Goal: Task Accomplishment & Management: Manage account settings

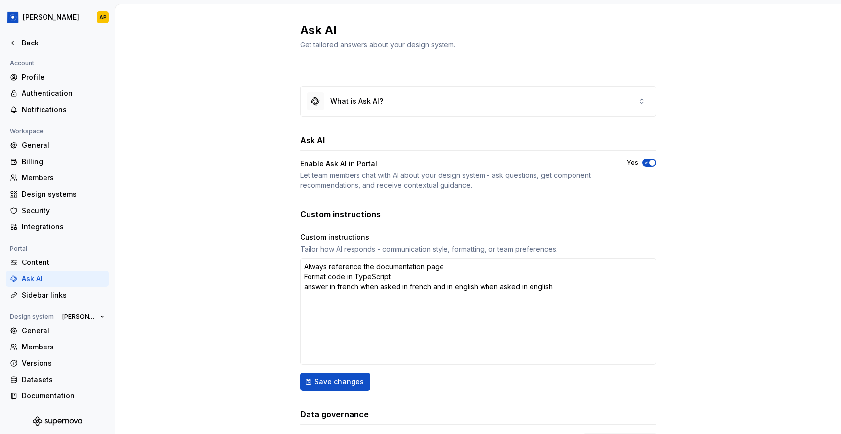
click at [25, 40] on div "Back" at bounding box center [63, 43] width 83 height 10
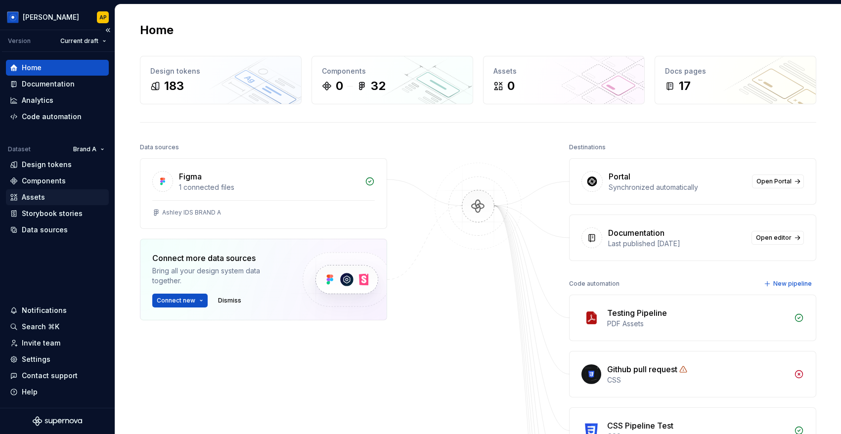
click at [39, 193] on div "Assets" at bounding box center [33, 197] width 23 height 10
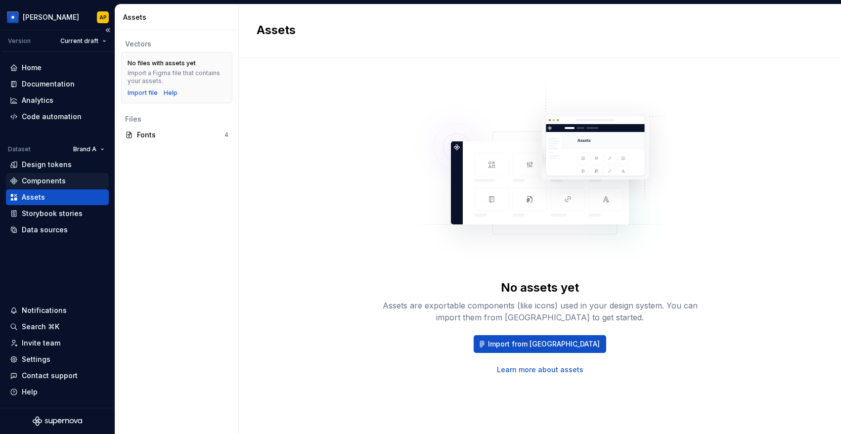
click at [40, 180] on div "Components" at bounding box center [44, 181] width 44 height 10
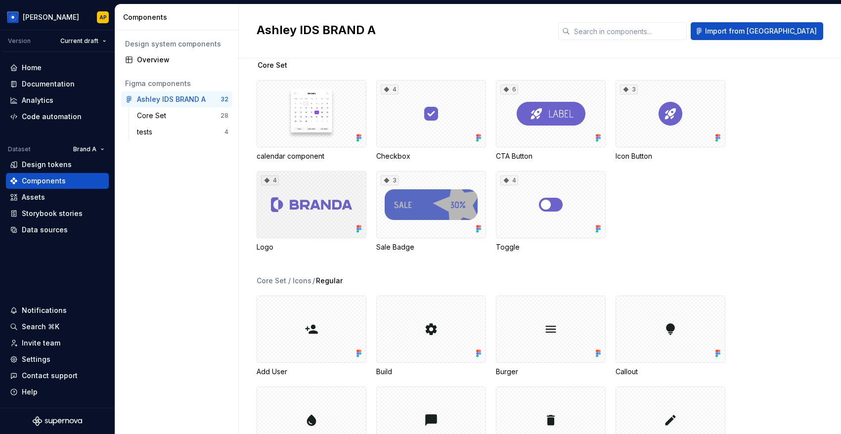
scroll to position [28, 0]
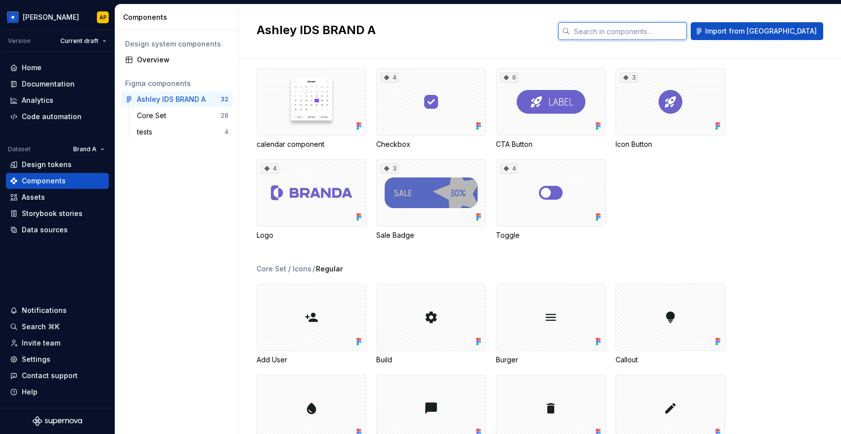
click at [687, 30] on input "text" at bounding box center [628, 31] width 117 height 18
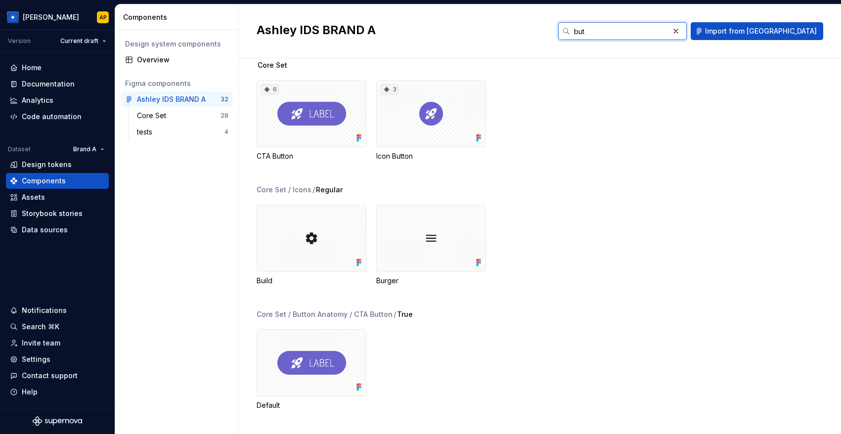
scroll to position [0, 0]
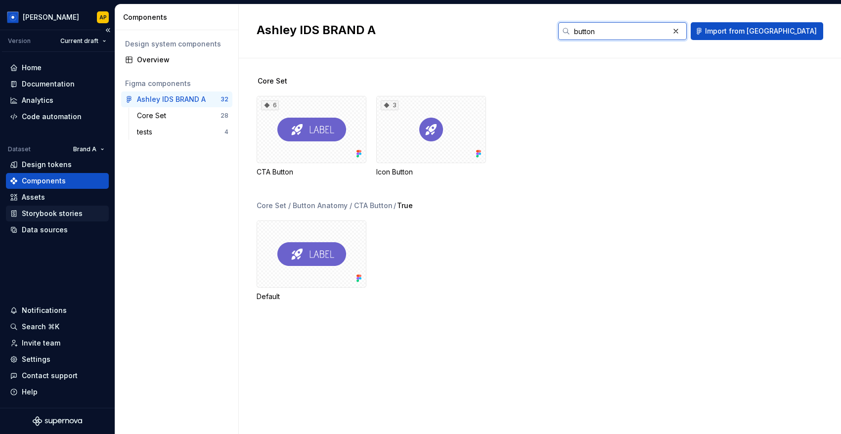
type input "button"
click at [63, 216] on div "Storybook stories" at bounding box center [52, 214] width 61 height 10
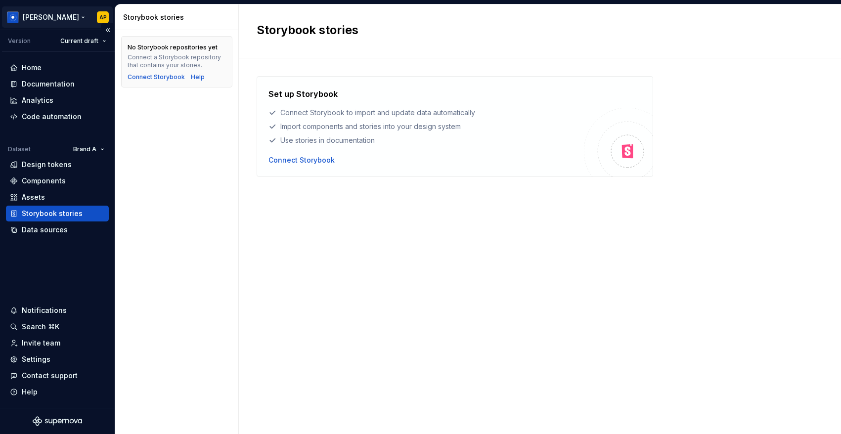
click at [66, 16] on html "Ashley Peña AP Version Current draft Home Documentation Analytics Code automati…" at bounding box center [420, 217] width 841 height 434
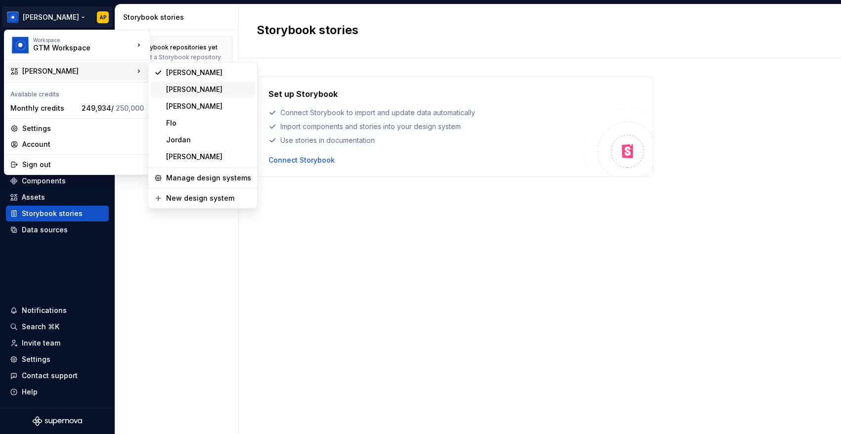
click at [180, 88] on div "[PERSON_NAME]" at bounding box center [208, 90] width 85 height 10
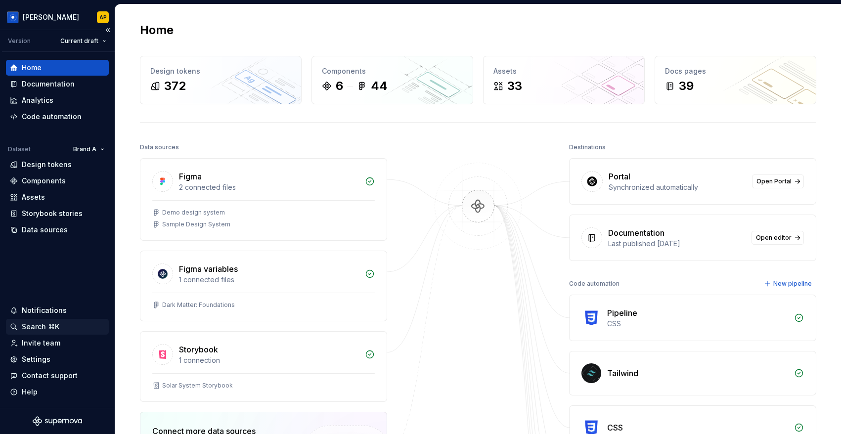
click at [35, 330] on div "Search ⌘K" at bounding box center [41, 327] width 38 height 10
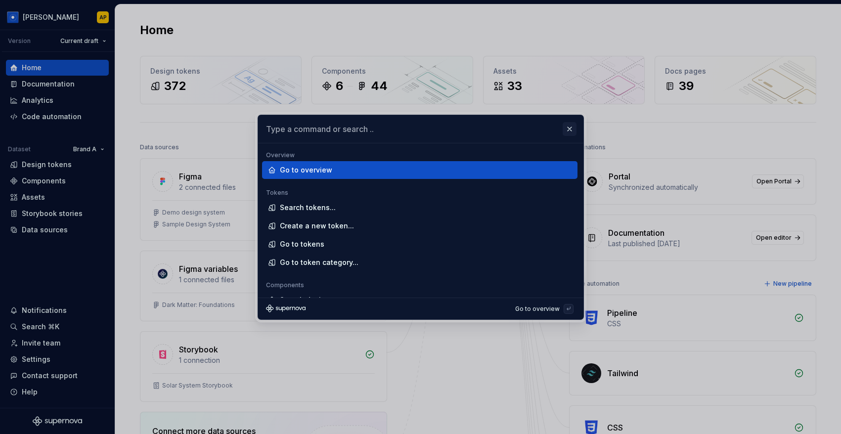
click at [570, 132] on button "button" at bounding box center [570, 129] width 14 height 14
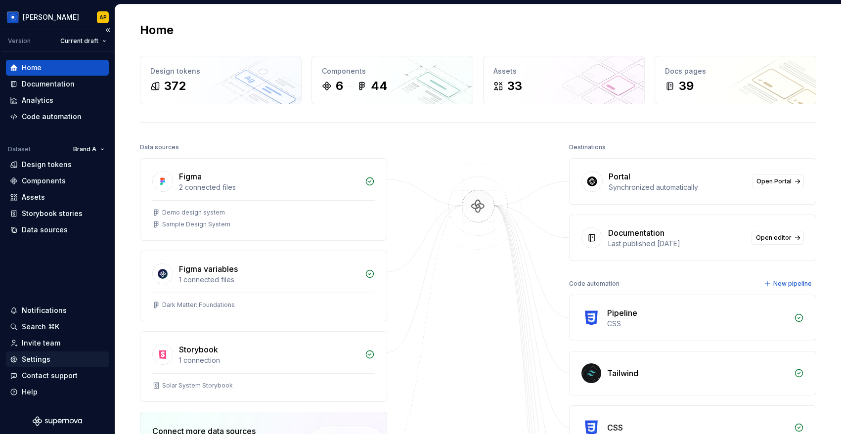
click at [45, 355] on div "Settings" at bounding box center [36, 360] width 29 height 10
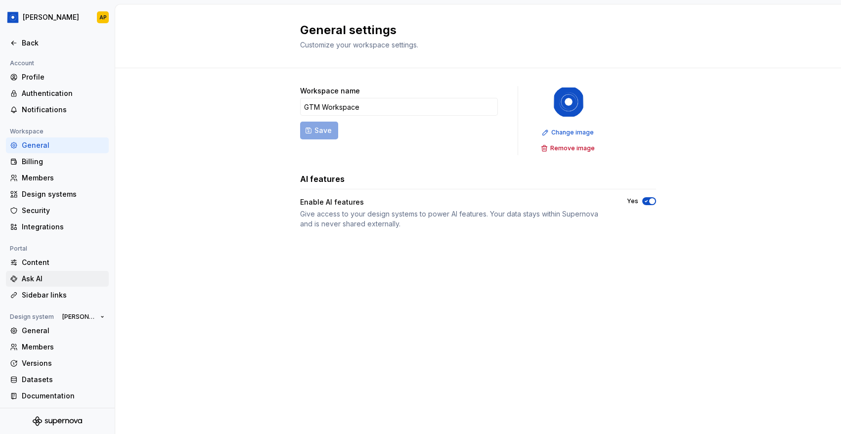
click at [31, 277] on div "Ask AI" at bounding box center [63, 279] width 83 height 10
type textarea "*"
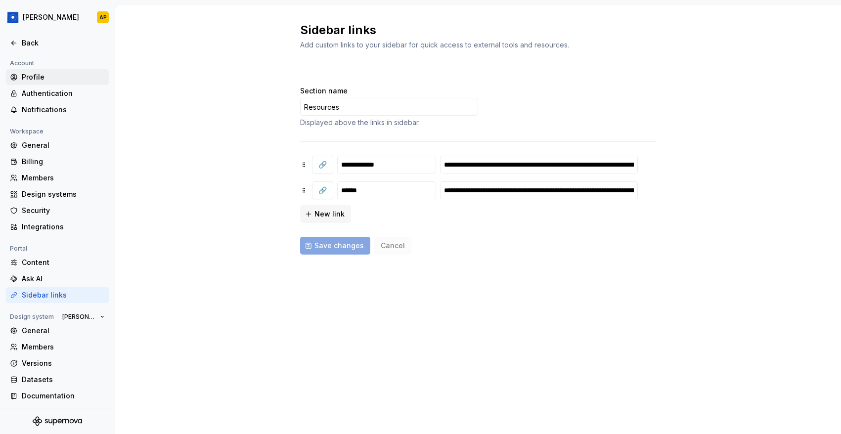
click at [39, 74] on div "Profile" at bounding box center [63, 77] width 83 height 10
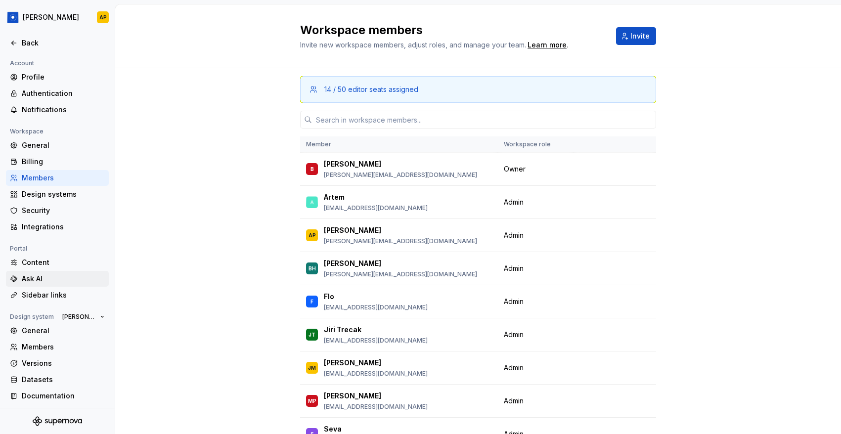
click at [38, 280] on div "Ask AI" at bounding box center [63, 279] width 83 height 10
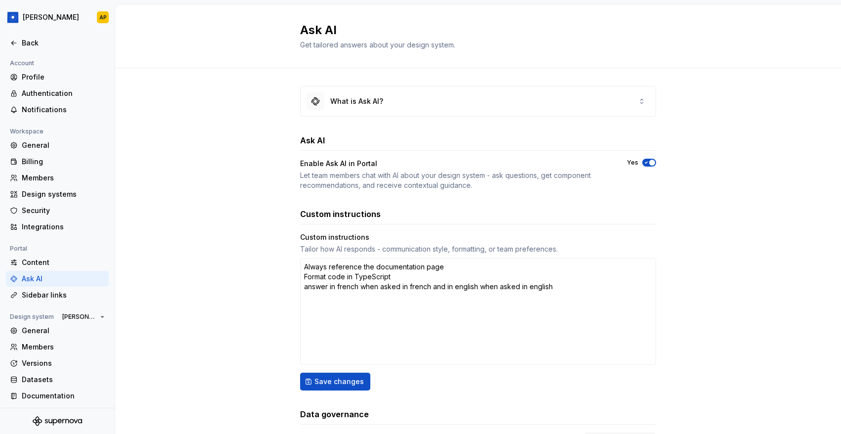
type textarea "*"
click at [25, 44] on div "Back" at bounding box center [63, 43] width 83 height 10
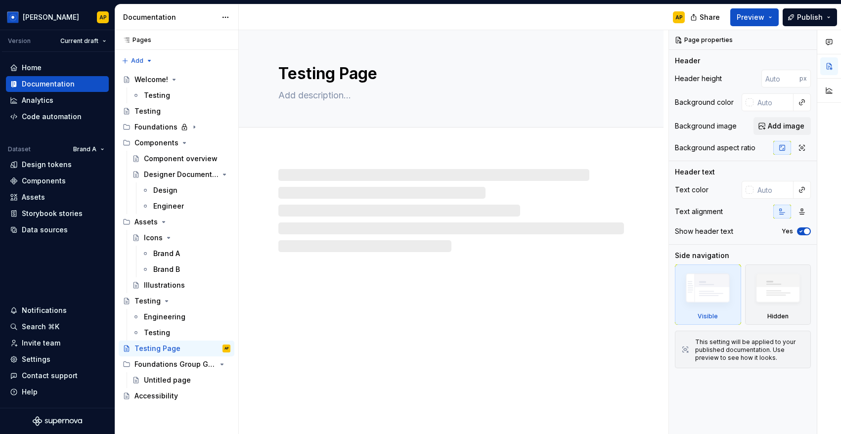
type textarea "*"
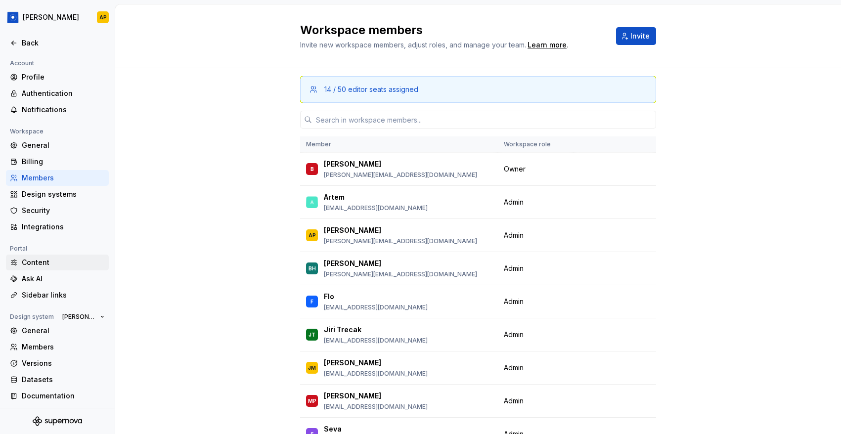
click at [30, 268] on div "Content" at bounding box center [57, 263] width 103 height 16
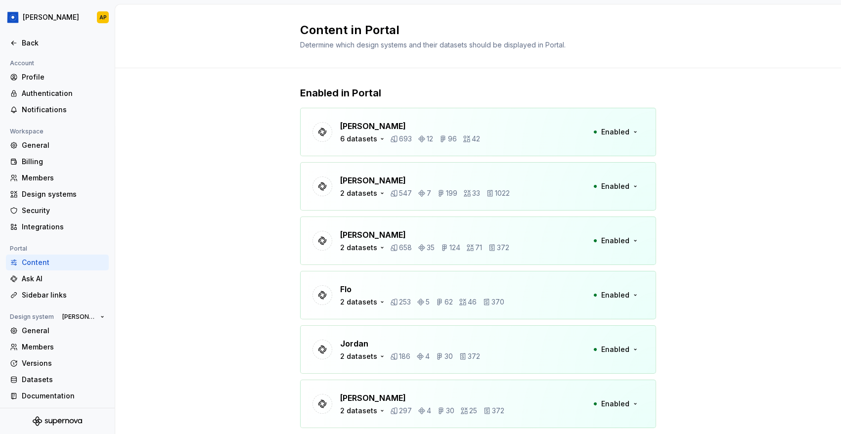
scroll to position [32, 0]
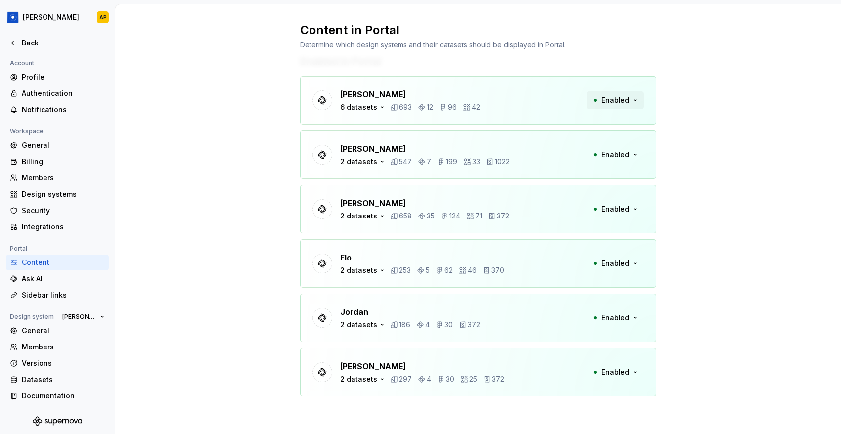
click at [633, 101] on button "Enabled" at bounding box center [615, 100] width 57 height 18
click at [378, 108] on icon "button" at bounding box center [382, 107] width 8 height 8
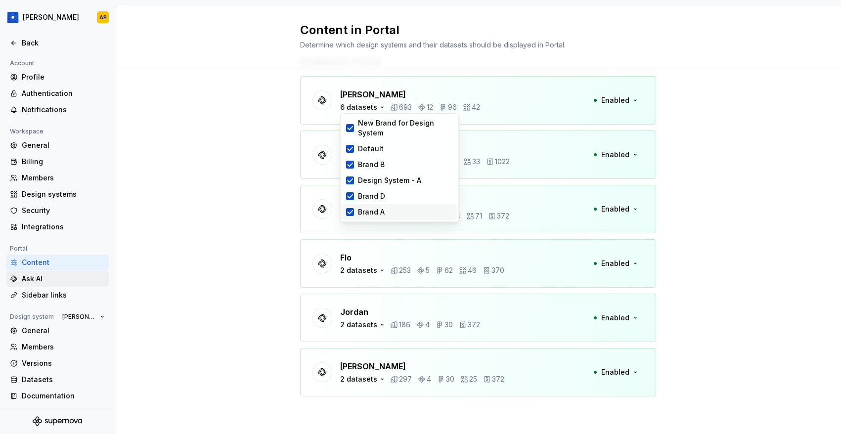
click at [52, 282] on div "Ask AI" at bounding box center [63, 279] width 83 height 10
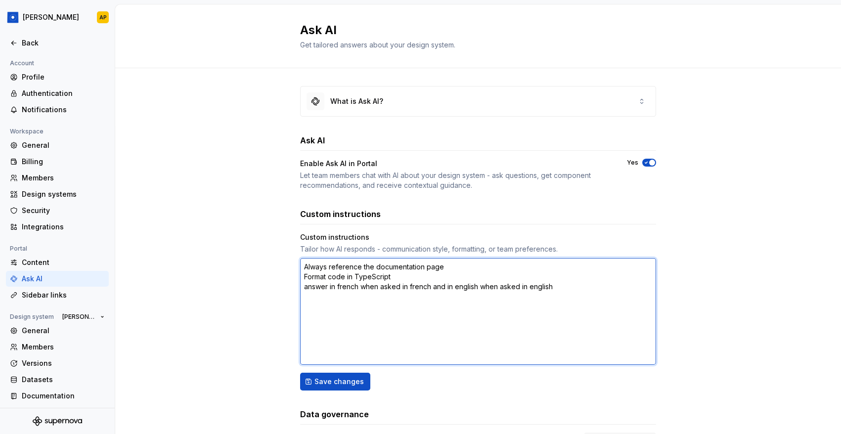
drag, startPoint x: 359, startPoint y: 291, endPoint x: 338, endPoint y: 291, distance: 20.8
click at [338, 291] on textarea "Always reference the documentation page Format code in TypeScript answer in fre…" at bounding box center [478, 311] width 356 height 107
type textarea "*"
type textarea "Always reference the documentation page Format code in TypeScript answer in S w…"
type textarea "*"
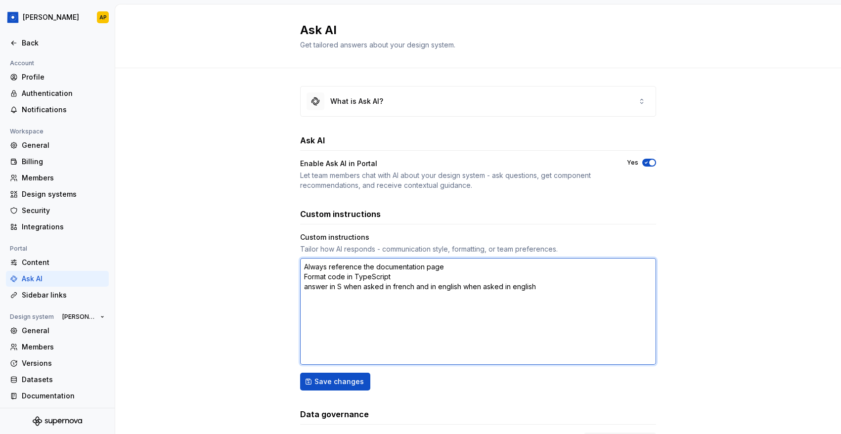
type textarea "Always reference the documentation page Format code in TypeScript answer in So …"
type textarea "*"
type textarea "Always reference the documentation page Format code in TypeScript answer in Soa…"
type textarea "*"
type textarea "Always reference the documentation page Format code in TypeScript answer in Soa…"
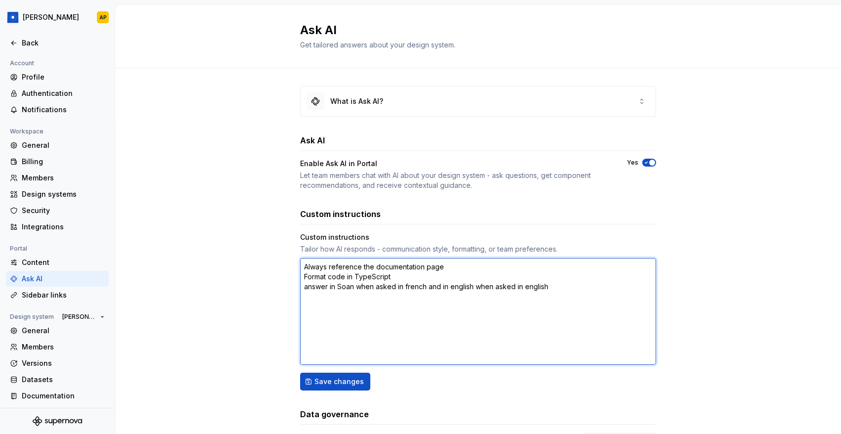
type textarea "*"
type textarea "Always reference the documentation page Format code in TypeScript answer in Soa…"
type textarea "*"
type textarea "Always reference the documentation page Format code in TypeScript answer in Soa…"
type textarea "*"
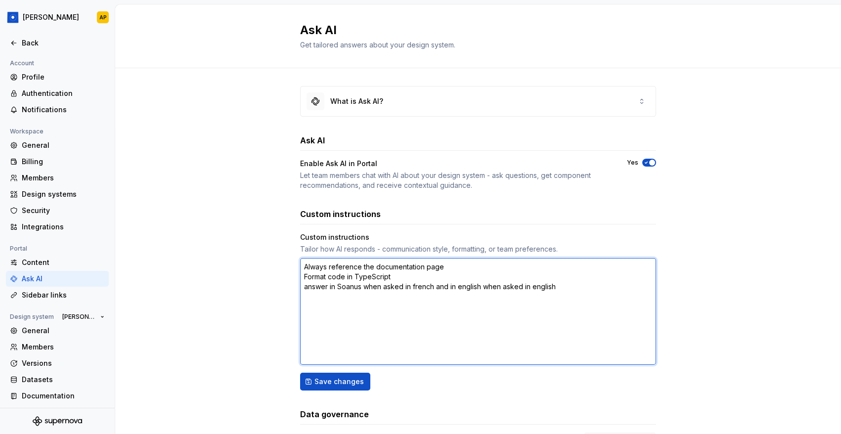
type textarea "Always reference the documentation page Format code in TypeScript answer in Soa…"
type textarea "*"
type textarea "Always reference the documentation page Format code in TypeScript answer in Soa…"
type textarea "*"
type textarea "Always reference the documentation page Format code in TypeScript answer in Soa…"
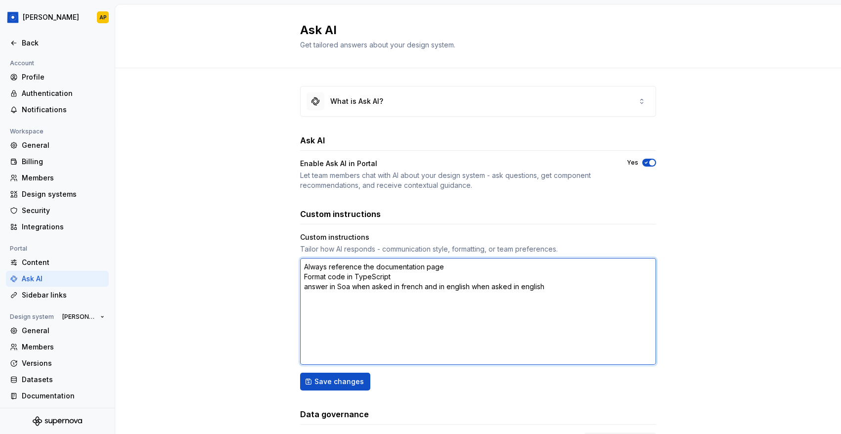
type textarea "*"
type textarea "Always reference the documentation page Format code in TypeScript answer in So …"
type textarea "*"
type textarea "Always reference the documentation page Format code in TypeScript answer in S w…"
type textarea "*"
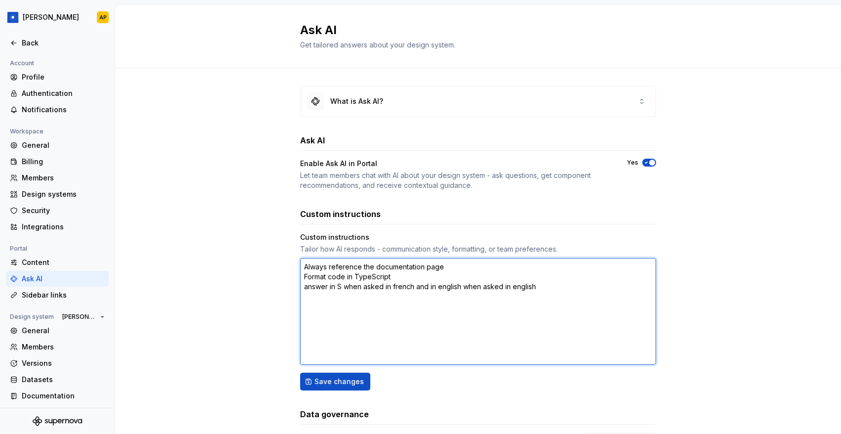
type textarea "Always reference the documentation page Format code in TypeScript answer in Sp …"
type textarea "*"
type textarea "Always reference the documentation page Format code in TypeScript answer in Spa…"
type textarea "*"
type textarea "Always reference the documentation page Format code in TypeScript answer in Spa…"
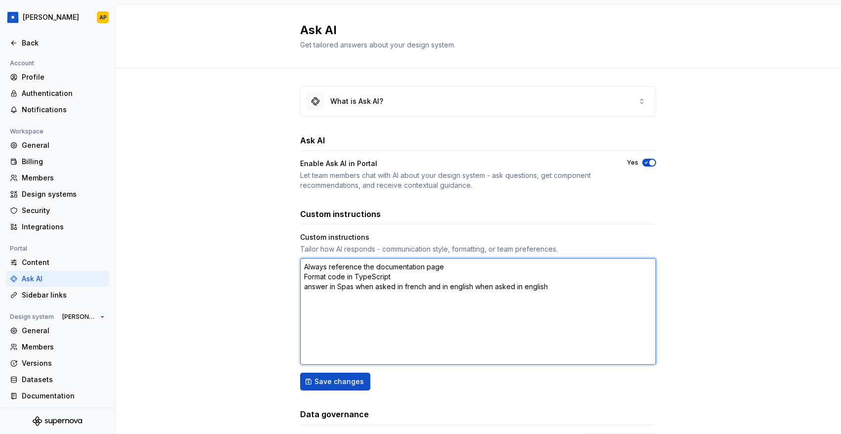
type textarea "*"
type textarea "Always reference the documentation page Format code in TypeScript answer in Spa…"
type textarea "*"
type textarea "Always reference the documentation page Format code in TypeScript answer in Spa…"
type textarea "*"
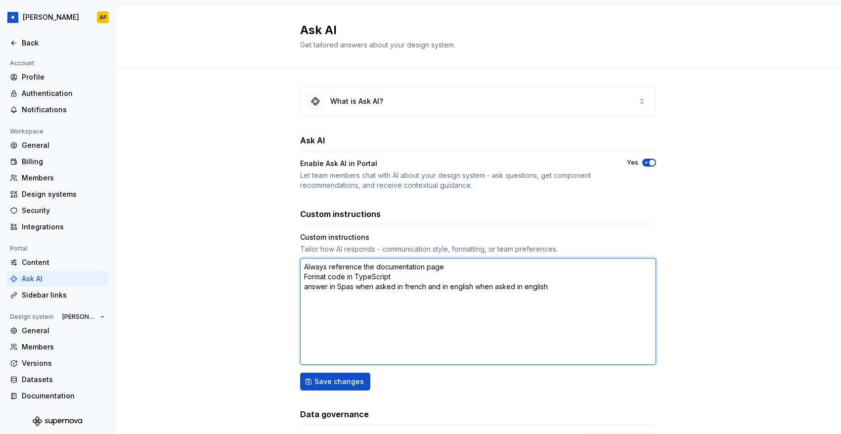
type textarea "Always reference the documentation page Format code in TypeScript answer in Spa…"
type textarea "*"
type textarea "Always reference the documentation page Format code in TypeScript answer in Spa…"
type textarea "*"
type textarea "Always reference the documentation page Format code in TypeScript answer in Spa…"
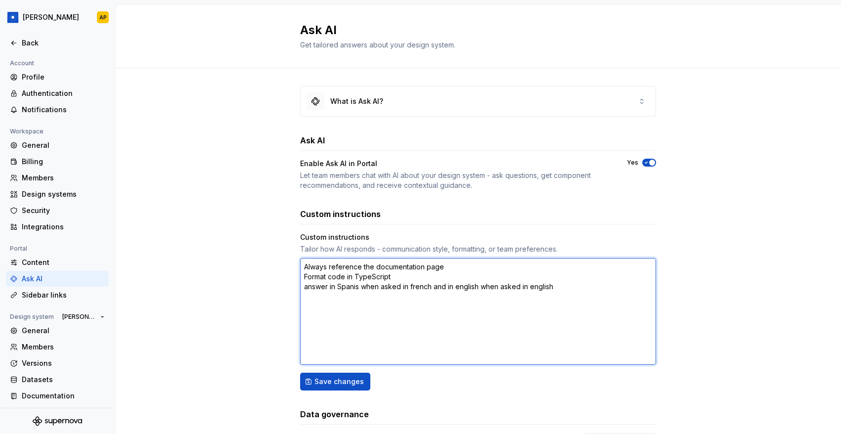
type textarea "*"
type textarea "Always reference the documentation page Format code in TypeScript answer in Spa…"
drag, startPoint x: 434, startPoint y: 285, endPoint x: 415, endPoint y: 284, distance: 18.8
click at [415, 285] on textarea "Always reference the documentation page Format code in TypeScript answer in Spa…" at bounding box center [478, 311] width 356 height 107
type textarea "*"
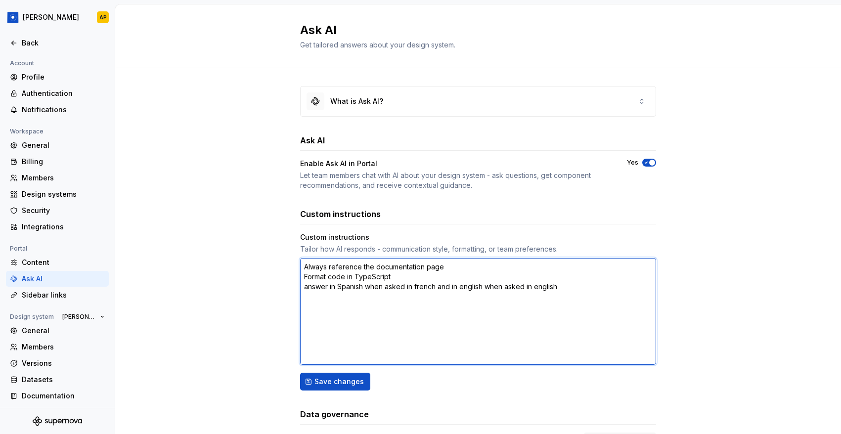
type textarea "Always reference the documentation page Format code in TypeScript answer in Spa…"
type textarea "*"
type textarea "Always reference the documentation page Format code in TypeScript answer in Spa…"
type textarea "*"
type textarea "Always reference the documentation page Format code in TypeScript answer in Spa…"
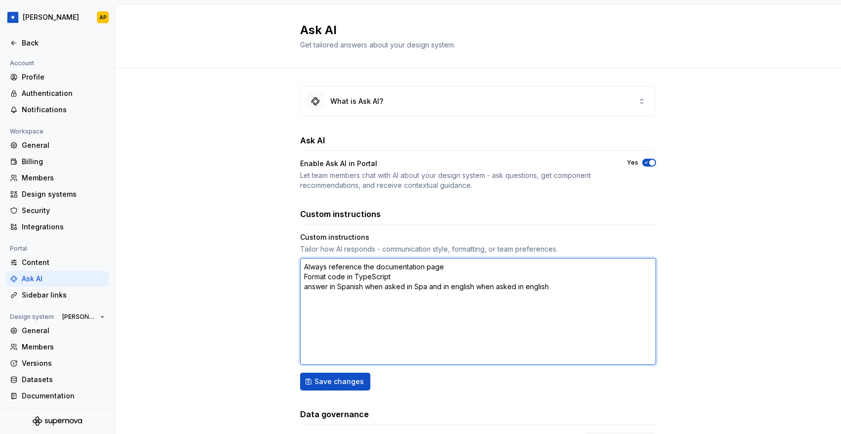
type textarea "*"
type textarea "Always reference the documentation page Format code in TypeScript answer in Spa…"
type textarea "*"
type textarea "Always reference the documentation page Format code in TypeScript answer in Spa…"
type textarea "*"
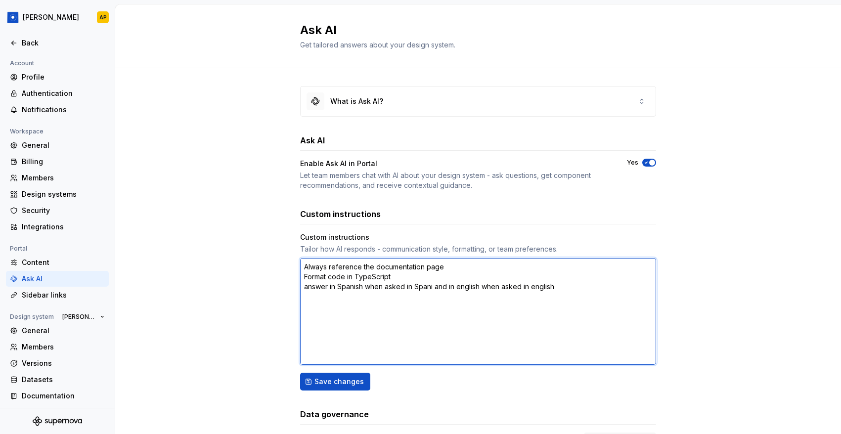
type textarea "Always reference the documentation page Format code in TypeScript answer in Spa…"
type textarea "*"
type textarea "Always reference the documentation page Format code in TypeScript answer in Spa…"
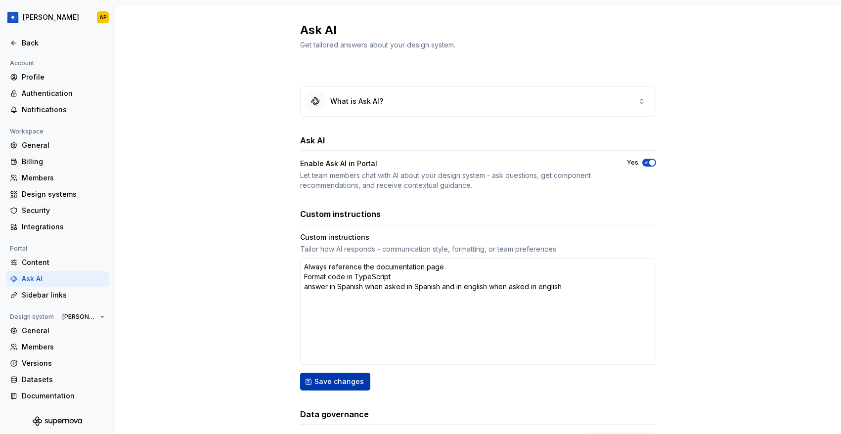
click at [337, 386] on span "Save changes" at bounding box center [339, 382] width 49 height 10
type textarea "*"
click at [52, 294] on div "Sidebar links" at bounding box center [63, 295] width 83 height 10
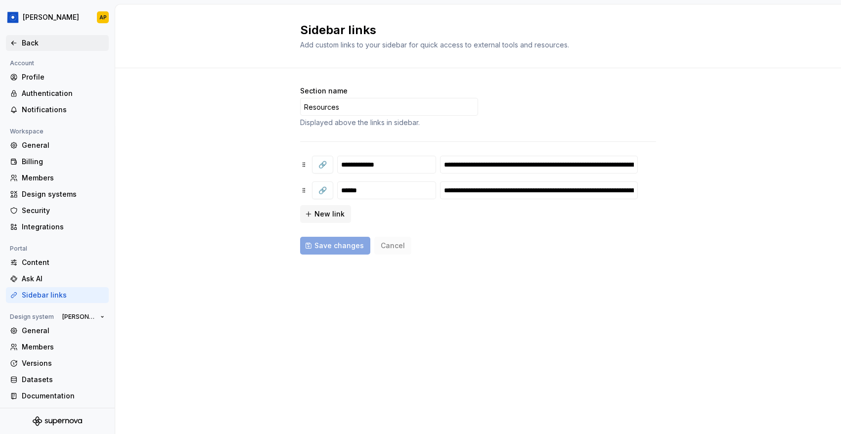
click at [27, 44] on div "Back" at bounding box center [63, 43] width 83 height 10
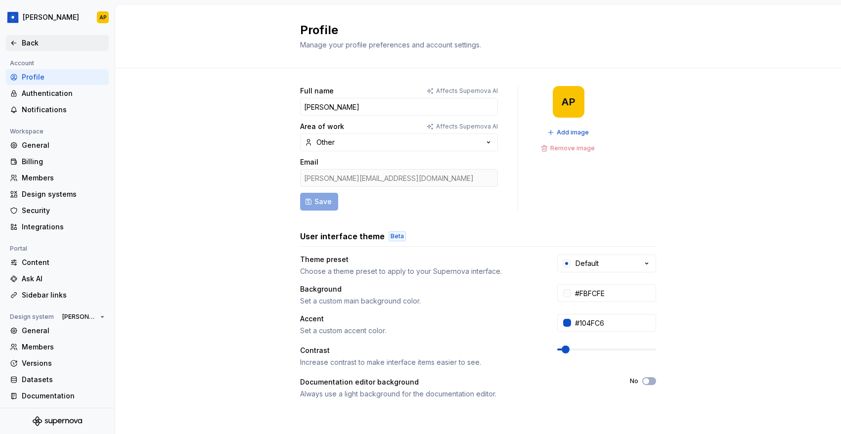
click at [30, 47] on div "Back" at bounding box center [57, 43] width 103 height 16
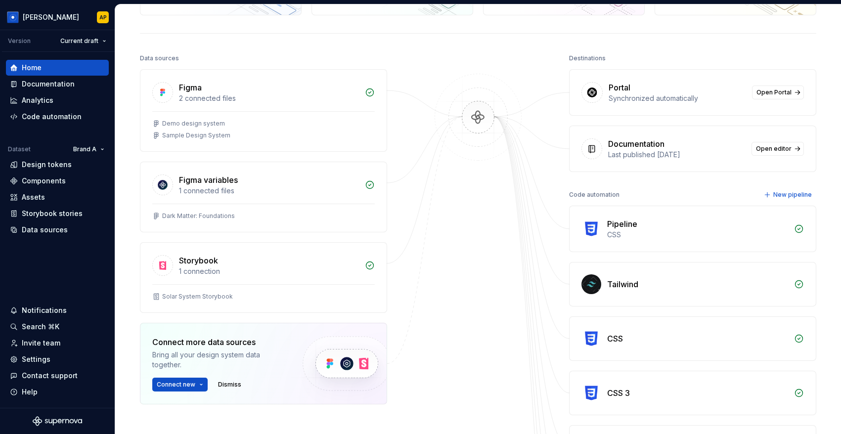
scroll to position [84, 0]
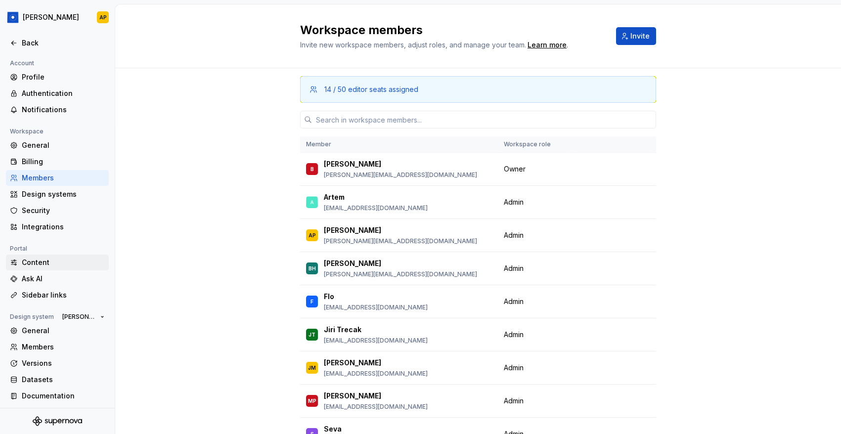
click at [31, 265] on div "Content" at bounding box center [63, 263] width 83 height 10
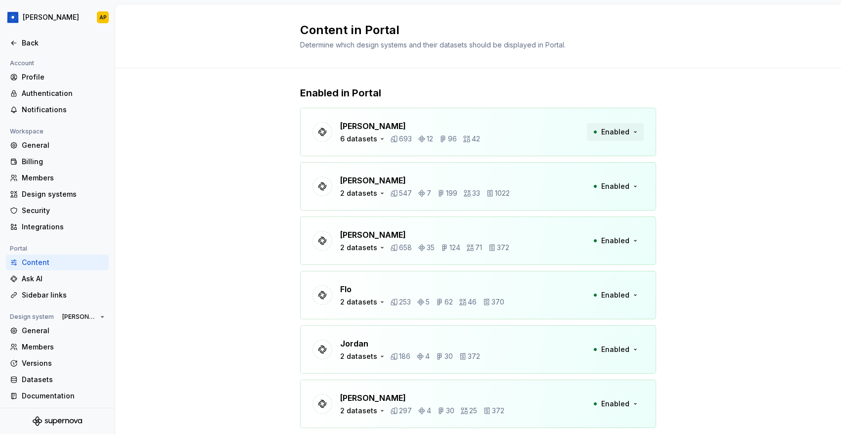
click at [638, 128] on button "Enabled" at bounding box center [615, 132] width 57 height 18
click at [379, 137] on icon "button" at bounding box center [382, 139] width 8 height 8
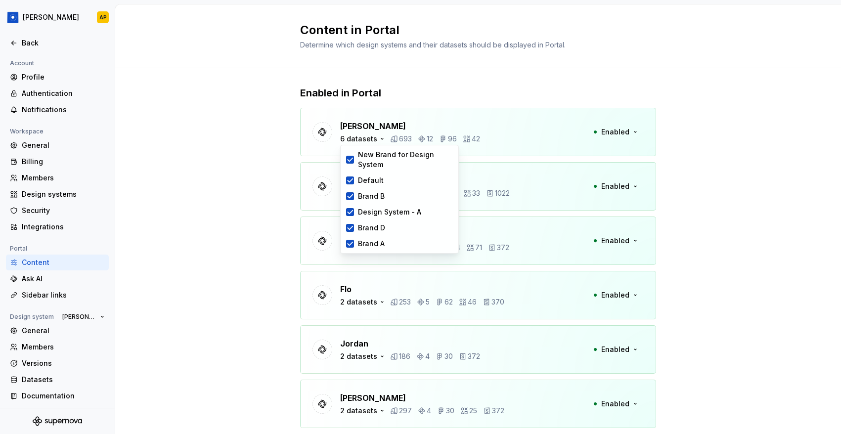
click at [562, 165] on div "Beatriz 2 datasets 547 7 199 33 1022 Enabled" at bounding box center [478, 186] width 356 height 48
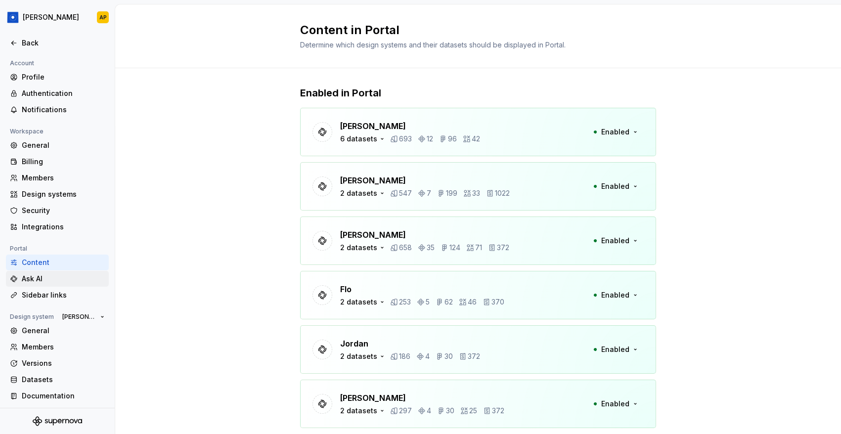
click at [36, 279] on div "Ask AI" at bounding box center [63, 279] width 83 height 10
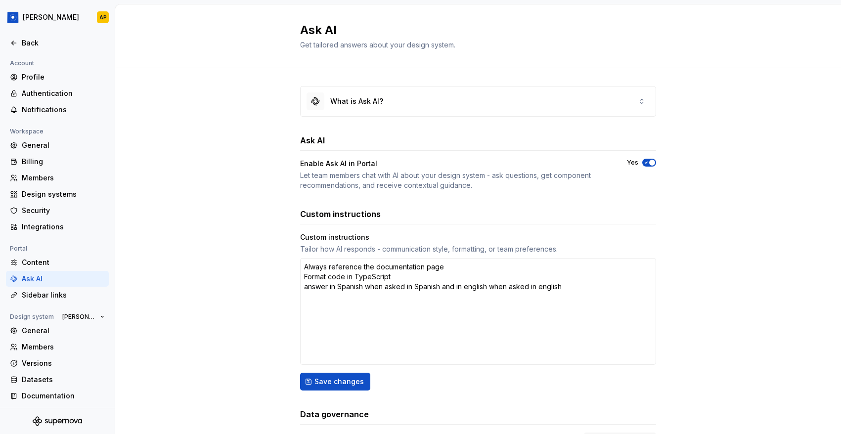
click at [652, 160] on span "button" at bounding box center [652, 163] width 6 height 6
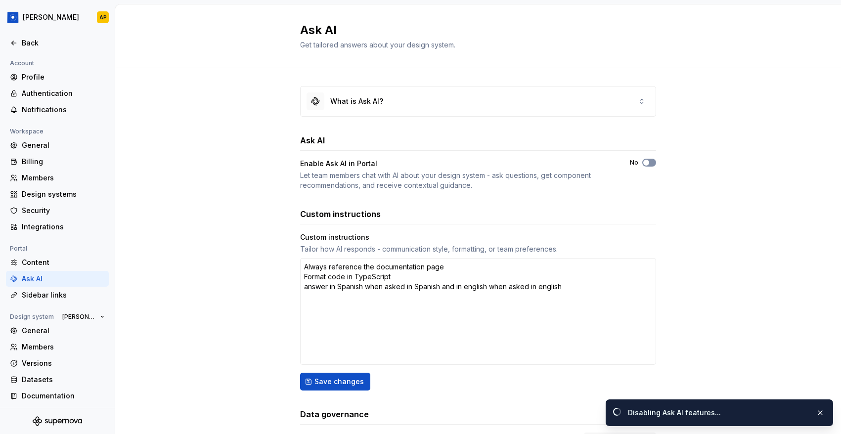
click at [652, 161] on button "No" at bounding box center [649, 163] width 14 height 8
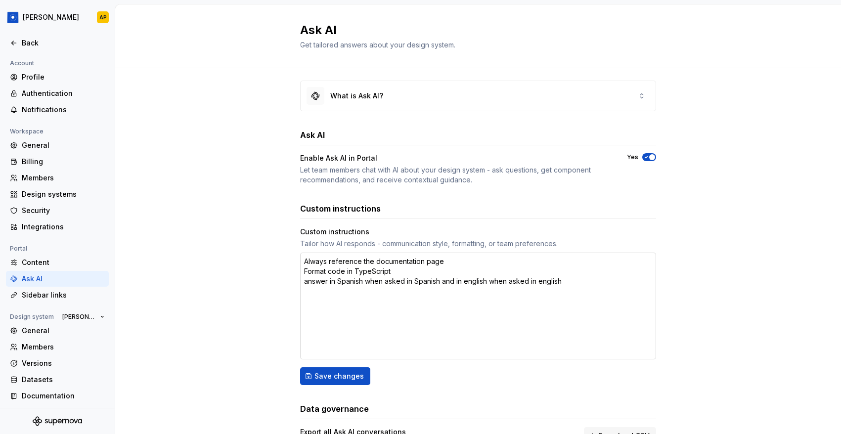
scroll to position [11, 0]
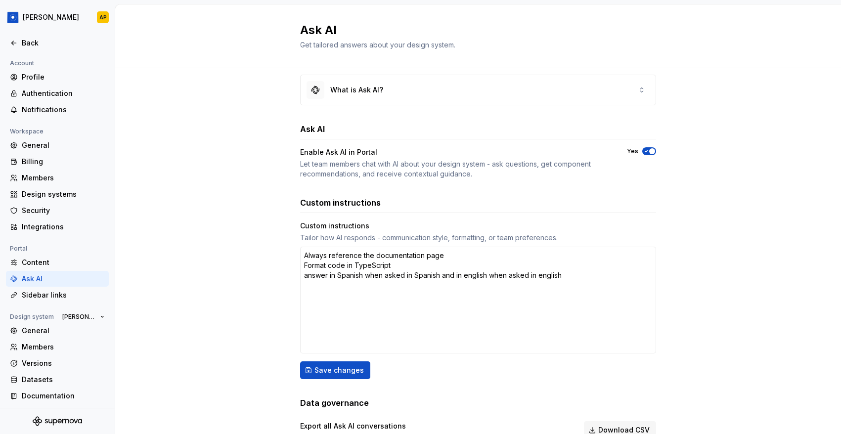
type textarea "*"
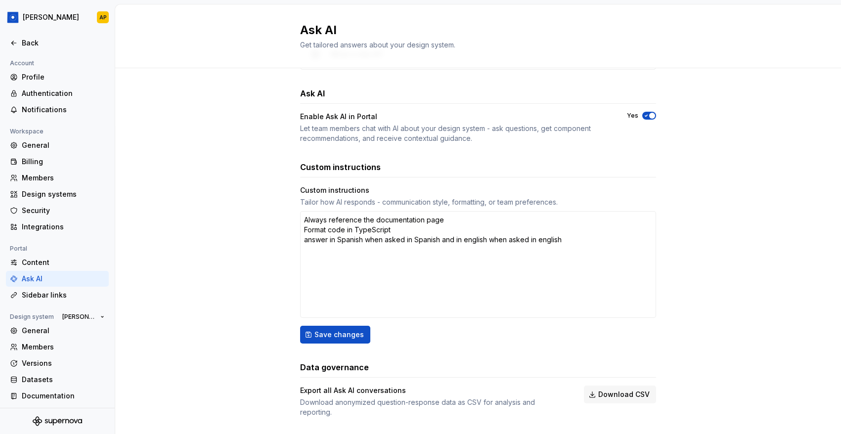
scroll to position [58, 0]
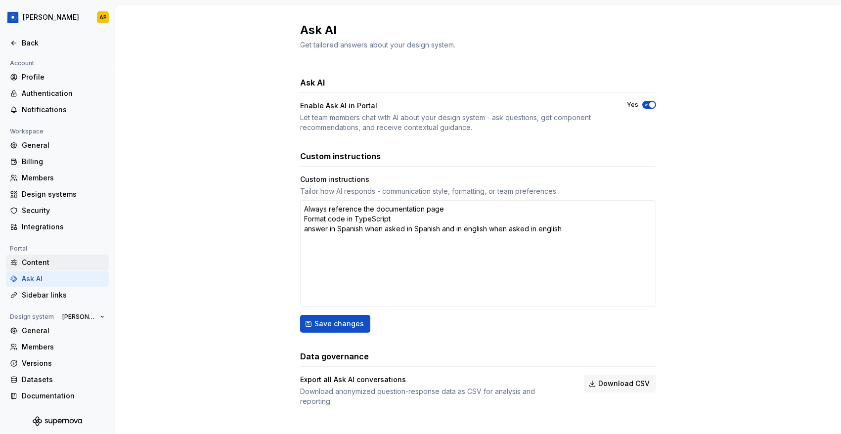
click at [45, 263] on div "Content" at bounding box center [63, 263] width 83 height 10
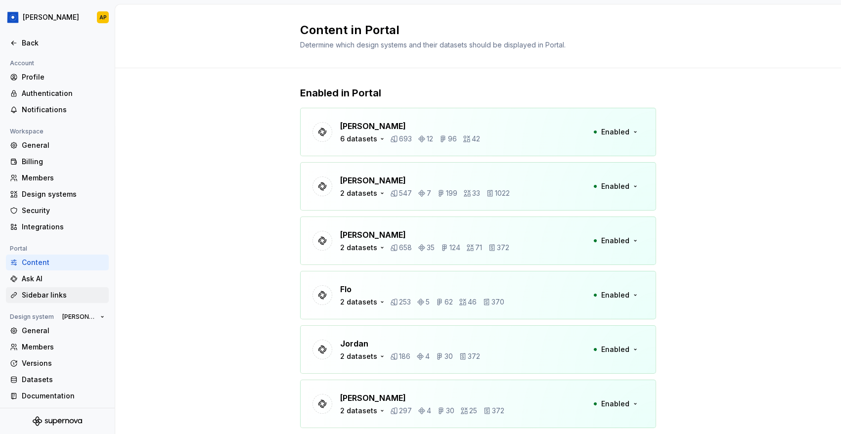
click at [37, 294] on div "Sidebar links" at bounding box center [63, 295] width 83 height 10
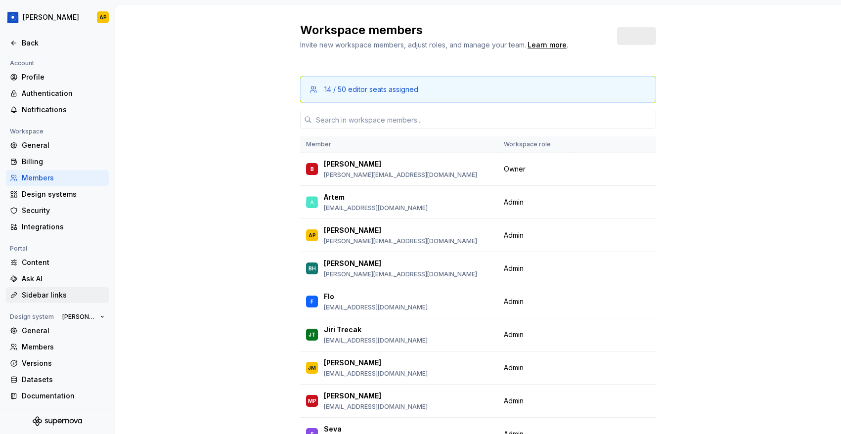
click at [62, 297] on div "Sidebar links" at bounding box center [63, 295] width 83 height 10
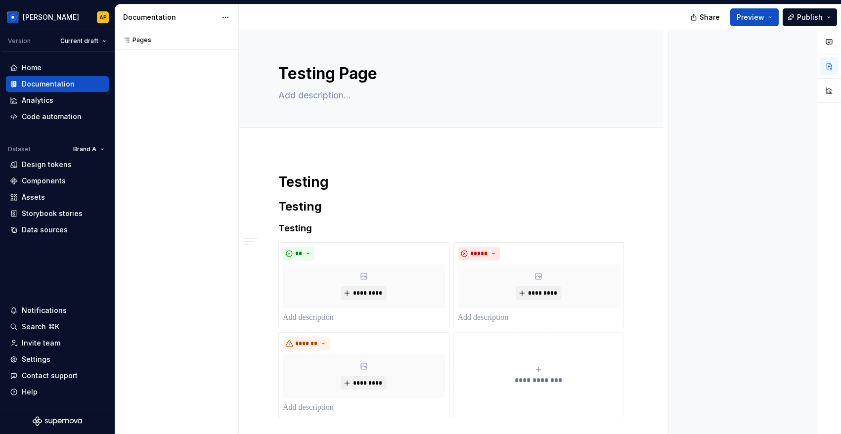
type textarea "*"
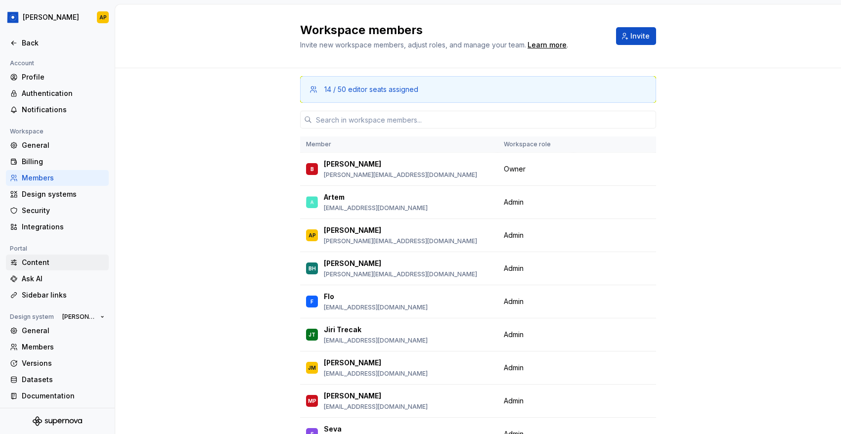
click at [37, 262] on div "Content" at bounding box center [63, 263] width 83 height 10
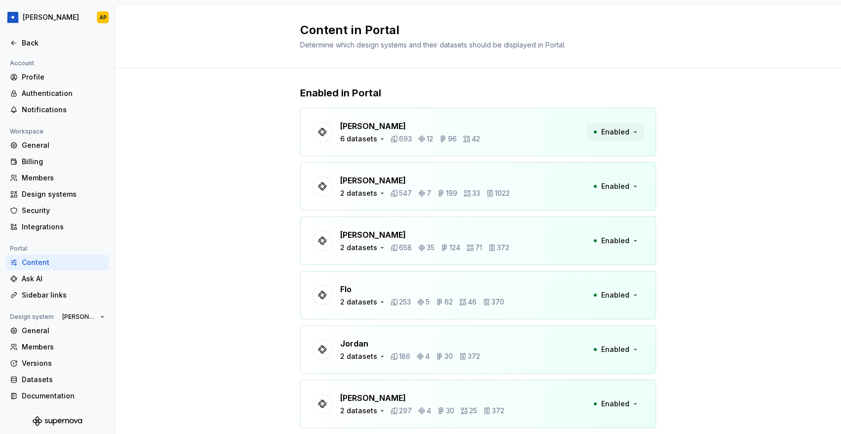
click at [631, 130] on button "Enabled" at bounding box center [615, 132] width 57 height 18
click at [386, 125] on p "[PERSON_NAME]" at bounding box center [410, 126] width 140 height 12
click at [382, 135] on icon "button" at bounding box center [382, 139] width 8 height 8
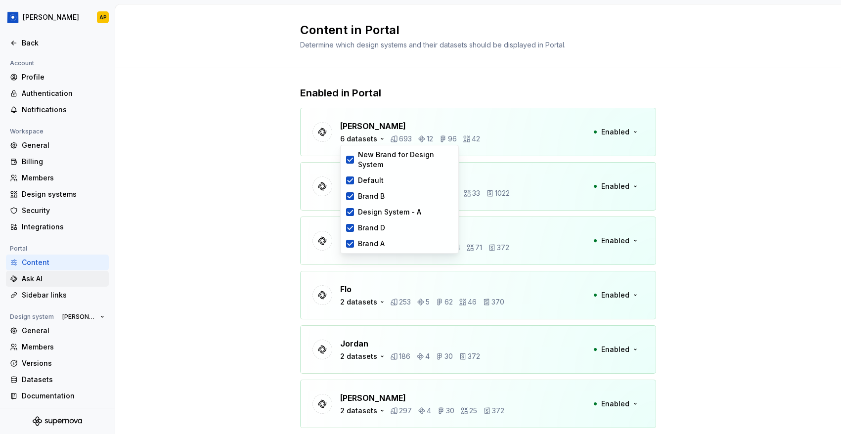
click at [50, 278] on div "Ask AI" at bounding box center [63, 279] width 83 height 10
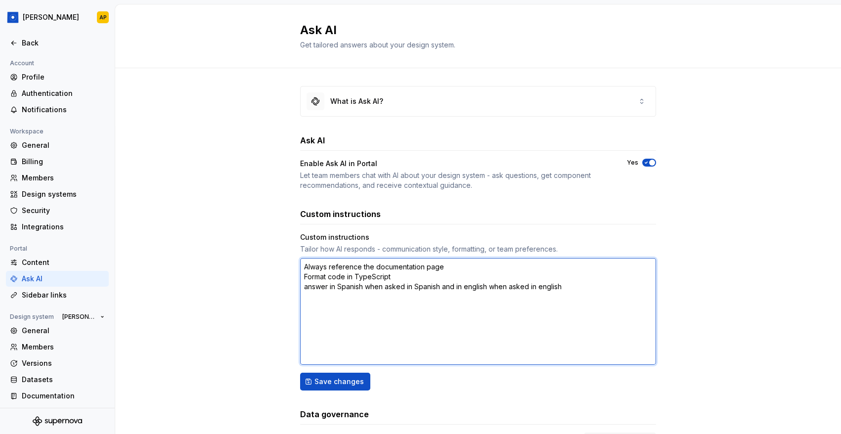
click at [456, 267] on textarea "Always reference the documentation page Format code in TypeScript answer in Spa…" at bounding box center [478, 311] width 356 height 107
click at [396, 276] on textarea "Always reference the documentation page Format code in TypeScript answer in Spa…" at bounding box center [478, 311] width 356 height 107
drag, startPoint x: 396, startPoint y: 276, endPoint x: 357, endPoint y: 275, distance: 38.6
click at [357, 275] on textarea "Always reference the documentation page Format code in TypeScript answer in Spa…" at bounding box center [478, 311] width 356 height 107
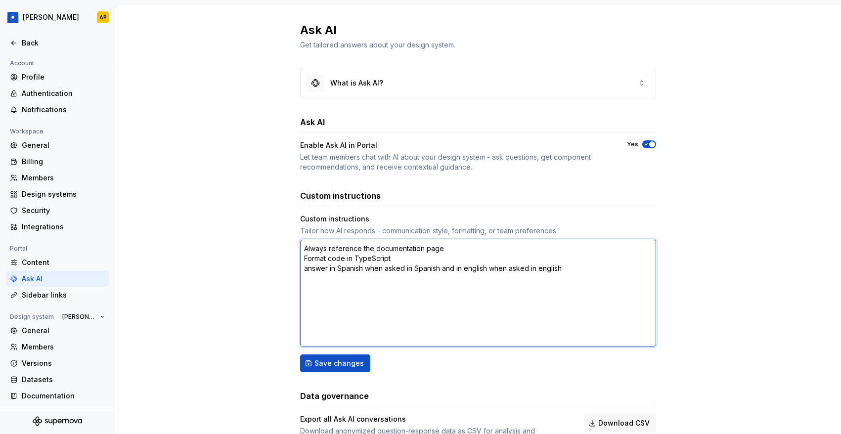
scroll to position [58, 0]
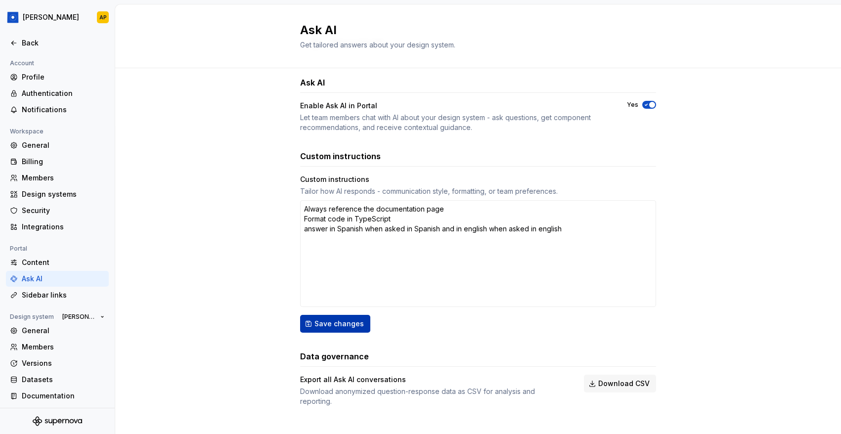
click at [347, 328] on span "Save changes" at bounding box center [339, 324] width 49 height 10
type textarea "*"
click at [65, 294] on div "Sidebar links" at bounding box center [63, 295] width 83 height 10
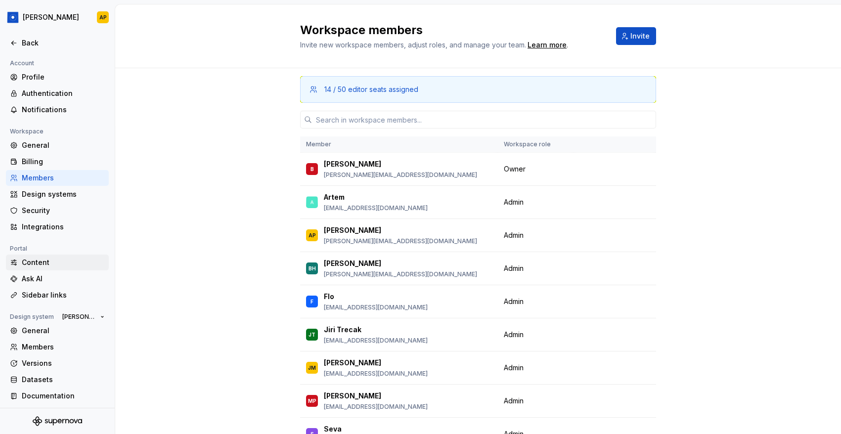
click at [34, 262] on div "Content" at bounding box center [63, 263] width 83 height 10
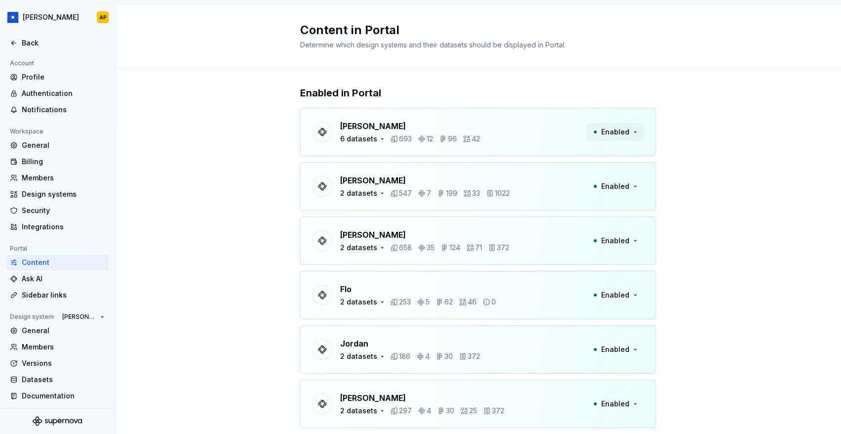
click at [618, 130] on span "Enabled" at bounding box center [615, 132] width 28 height 10
click at [372, 143] on div "6 datasets" at bounding box center [358, 139] width 37 height 10
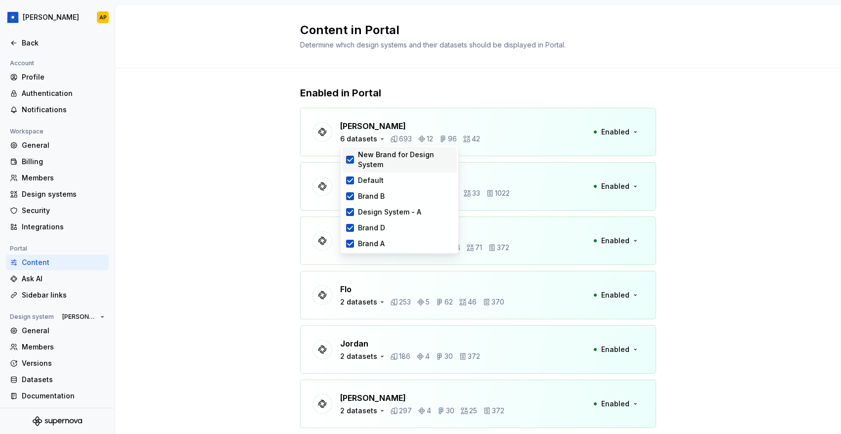
click at [381, 156] on div "New Brand for Design System" at bounding box center [405, 160] width 95 height 20
click at [374, 177] on div "Default" at bounding box center [371, 181] width 26 height 10
click at [373, 209] on div "Design System - A" at bounding box center [389, 212] width 63 height 10
click at [370, 232] on div "Brand D" at bounding box center [371, 228] width 27 height 10
click at [368, 253] on div "New Brand for Design System Default Brand B Design System - A Brand D Brand A" at bounding box center [399, 199] width 119 height 109
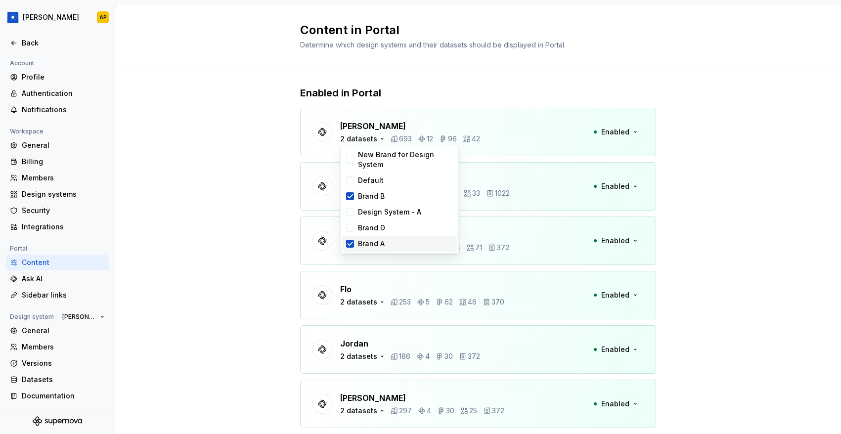
click at [369, 242] on div "Brand A" at bounding box center [371, 244] width 27 height 10
click at [351, 158] on div at bounding box center [350, 160] width 8 height 8
click at [351, 178] on div at bounding box center [350, 181] width 8 height 8
click at [349, 213] on div at bounding box center [350, 212] width 8 height 8
click at [349, 229] on div at bounding box center [350, 228] width 8 height 8
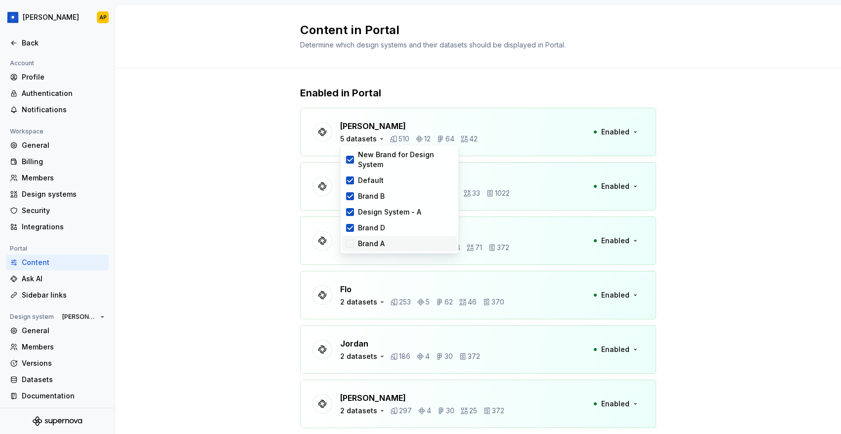
click at [350, 248] on div "Brand A" at bounding box center [399, 244] width 115 height 16
click at [472, 110] on div "Ashley Peña 6 datasets 693 12 96 42 Enabled" at bounding box center [478, 132] width 356 height 48
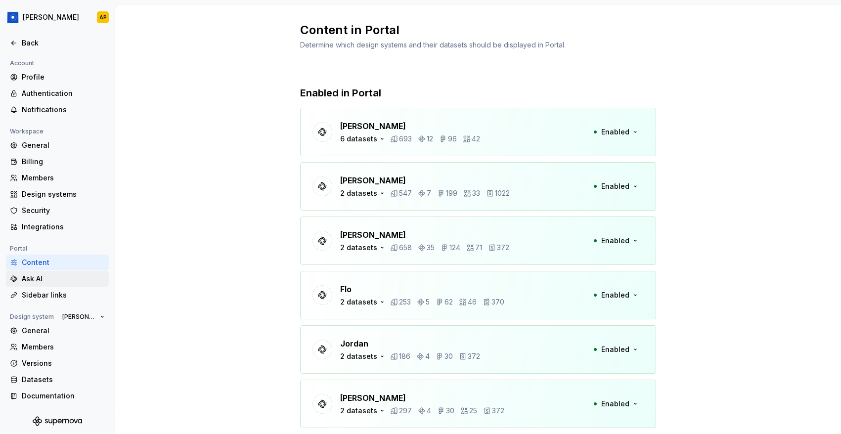
click at [49, 280] on div "Ask AI" at bounding box center [63, 279] width 83 height 10
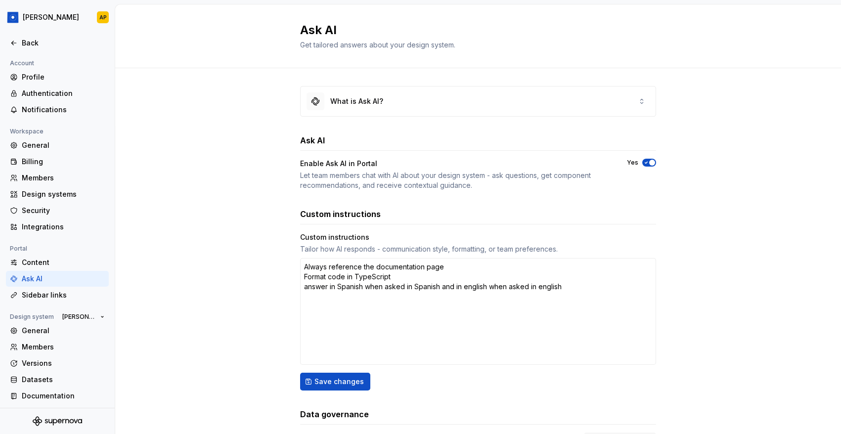
type textarea "*"
click at [69, 291] on div "Sidebar links" at bounding box center [63, 295] width 83 height 10
